Goal: Task Accomplishment & Management: Manage account settings

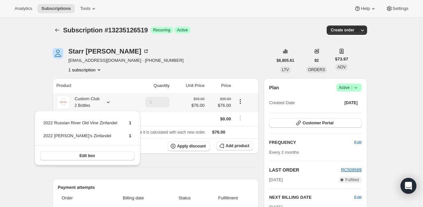
scroll to position [33, 0]
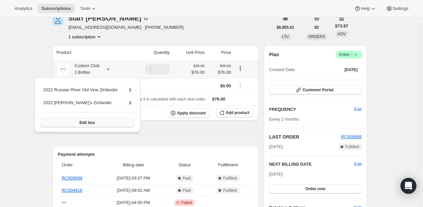
click at [109, 123] on button "Edit box" at bounding box center [87, 122] width 95 height 9
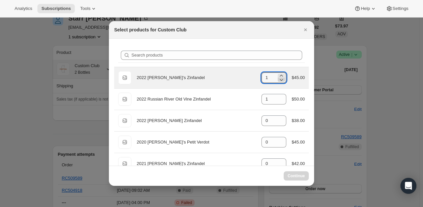
click at [280, 80] on icon ":rut:" at bounding box center [281, 80] width 3 height 2
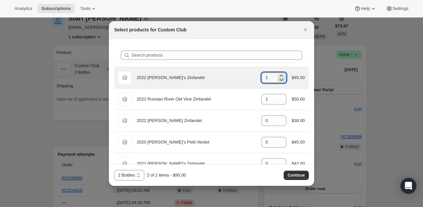
click at [281, 79] on icon ":rut:" at bounding box center [281, 79] width 7 height 7
type input "0"
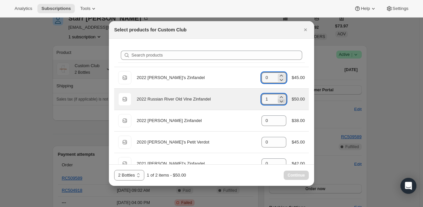
click at [279, 99] on icon ":rut:" at bounding box center [281, 101] width 7 height 7
type input "0"
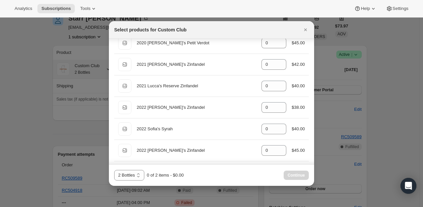
scroll to position [132, 0]
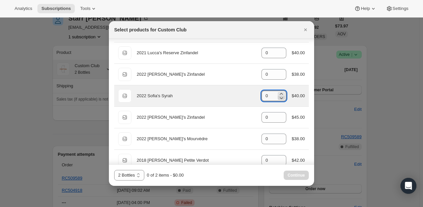
click at [278, 94] on div ":rut:" at bounding box center [281, 96] width 7 height 8
click at [278, 95] on icon ":rut:" at bounding box center [281, 98] width 7 height 7
click at [280, 93] on icon ":rut:" at bounding box center [281, 94] width 3 height 2
type input "1"
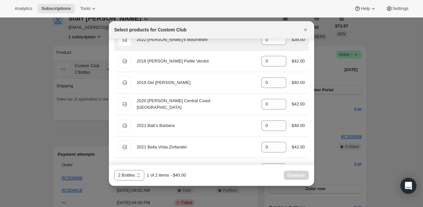
scroll to position [265, 0]
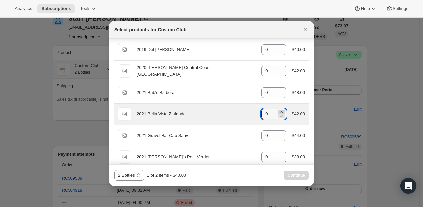
click at [280, 111] on icon ":rut:" at bounding box center [281, 112] width 7 height 7
type input "1"
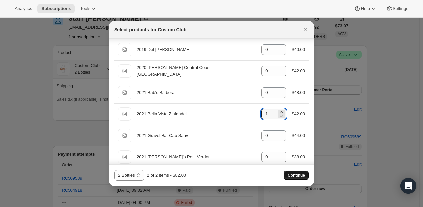
click at [302, 177] on span "Continue" at bounding box center [296, 175] width 17 height 5
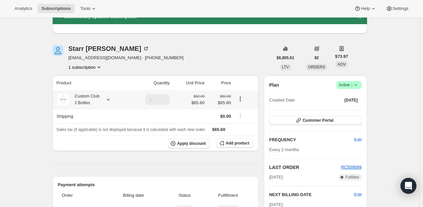
click at [107, 98] on icon at bounding box center [108, 99] width 7 height 7
